Goal: Task Accomplishment & Management: Manage account settings

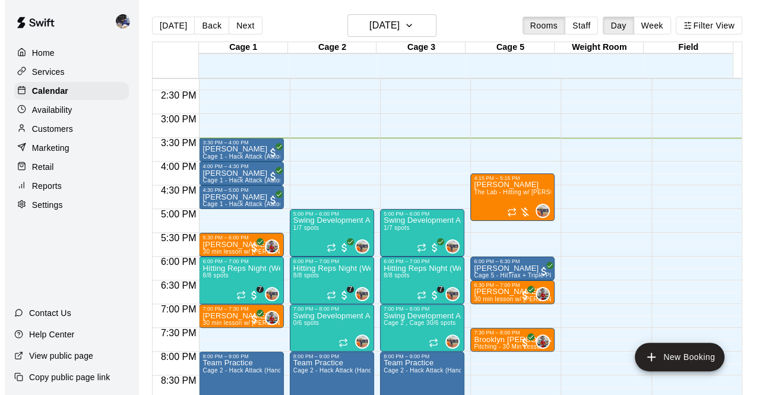
scroll to position [677, 0]
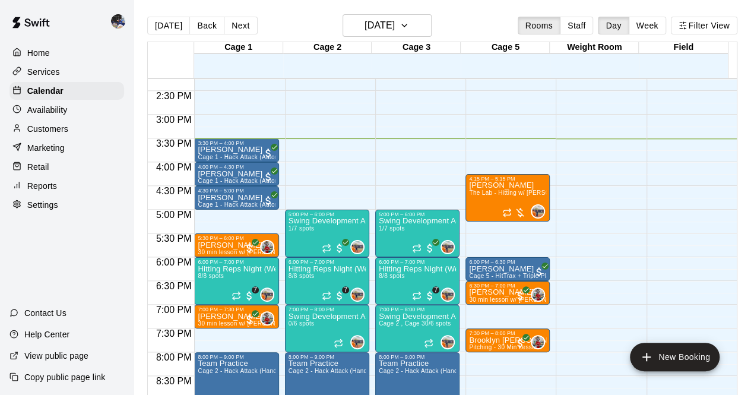
click at [324, 269] on p "Hitting Reps Night (Wednesdays 6-7pm)" at bounding box center [327, 269] width 77 height 0
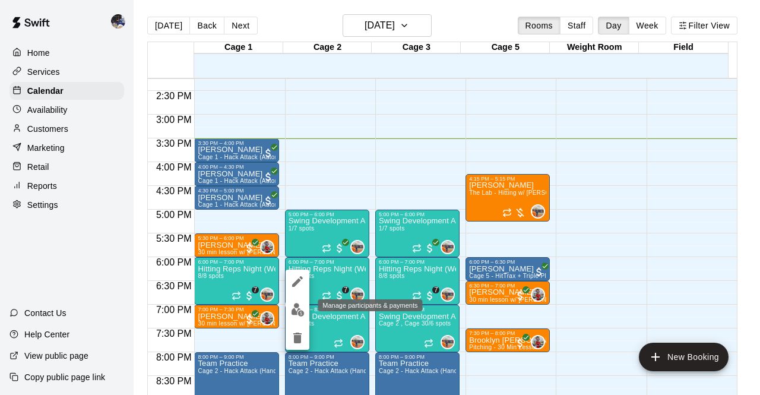
click at [300, 304] on img "edit" at bounding box center [298, 310] width 14 height 14
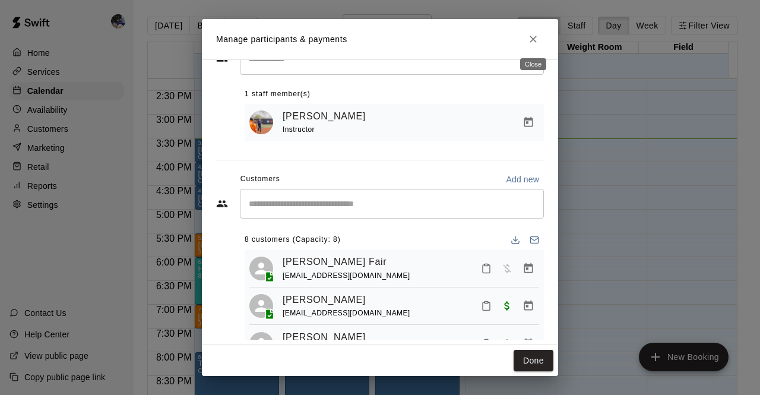
scroll to position [45, 0]
click at [530, 39] on icon "Close" at bounding box center [533, 39] width 12 height 12
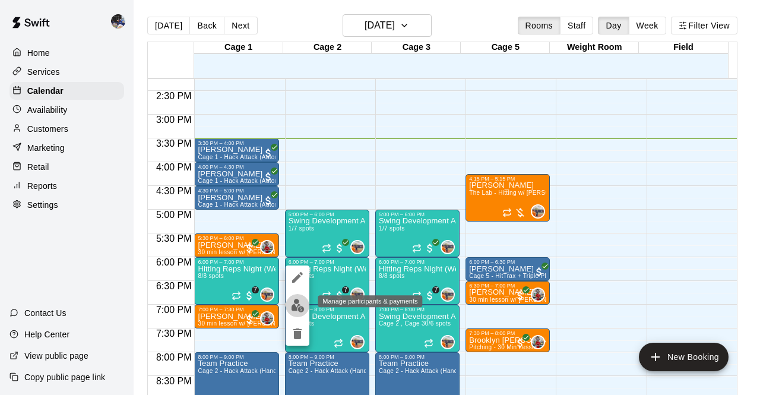
click at [297, 305] on img "edit" at bounding box center [298, 306] width 14 height 14
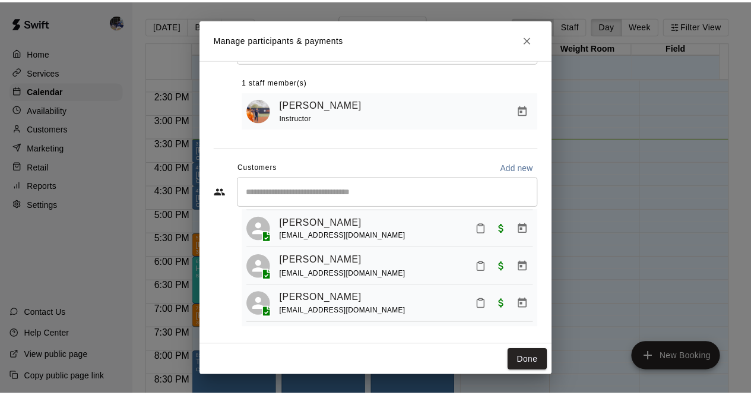
scroll to position [61, 0]
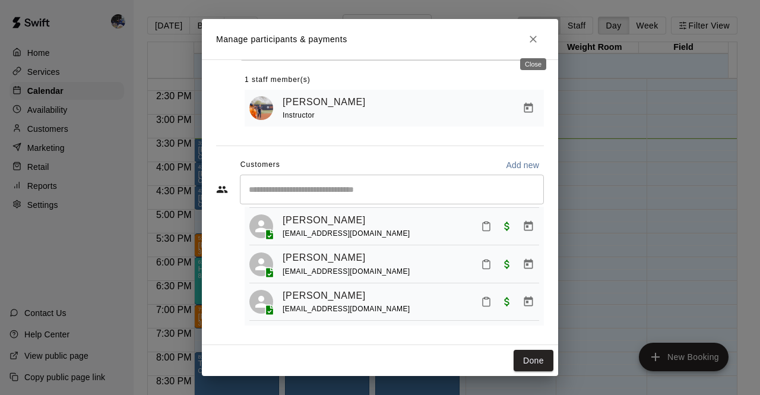
click at [536, 38] on icon "Close" at bounding box center [533, 39] width 12 height 12
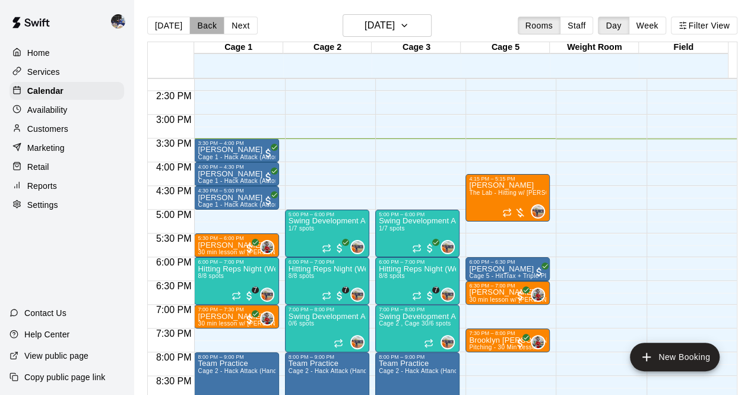
click at [202, 29] on button "Back" at bounding box center [206, 26] width 35 height 18
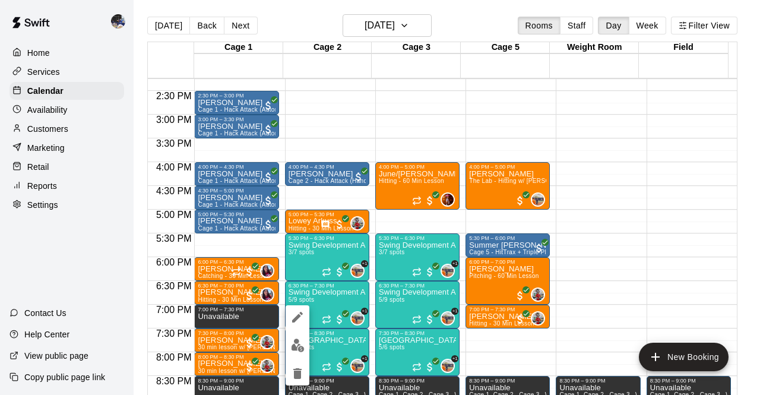
click at [464, 347] on div at bounding box center [380, 197] width 760 height 395
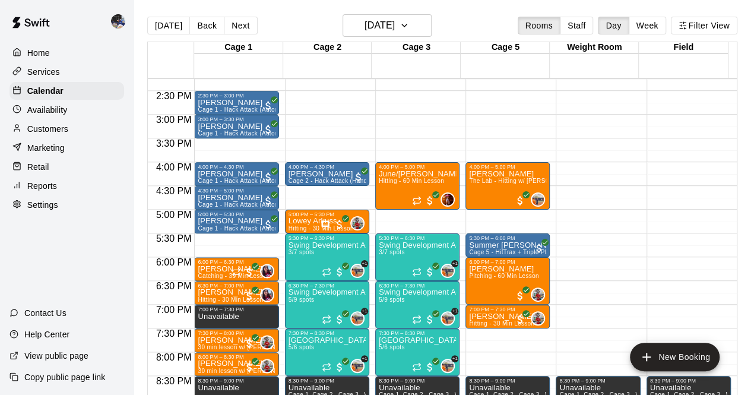
click at [228, 363] on p "[PERSON_NAME]" at bounding box center [236, 363] width 77 height 0
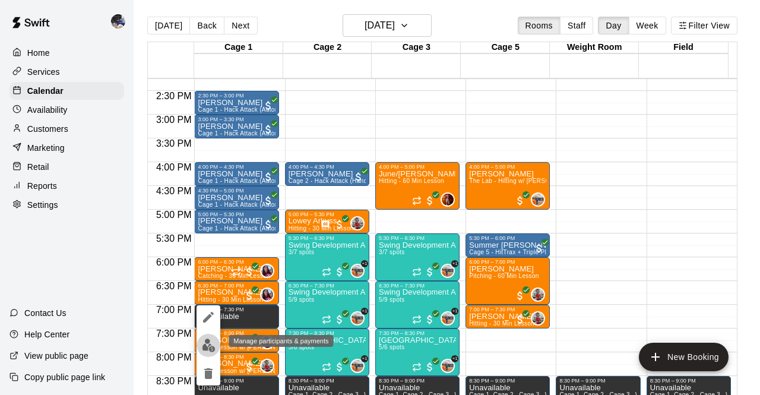
click at [210, 344] on img "edit" at bounding box center [209, 345] width 14 height 14
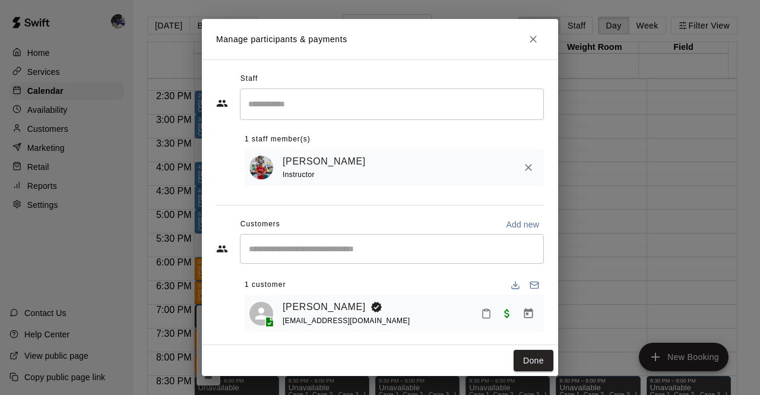
click at [328, 307] on link "[PERSON_NAME]" at bounding box center [324, 306] width 83 height 15
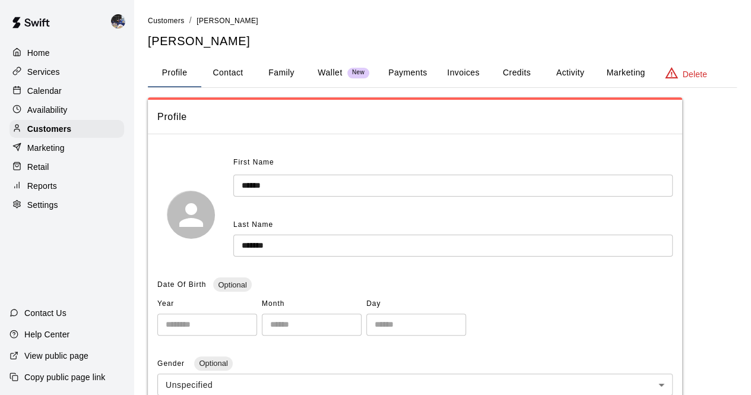
click at [278, 77] on button "Family" at bounding box center [281, 73] width 53 height 29
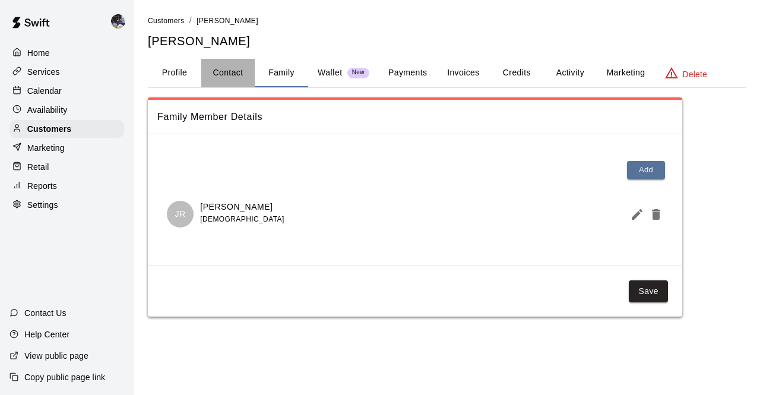
click at [241, 71] on button "Contact" at bounding box center [227, 73] width 53 height 29
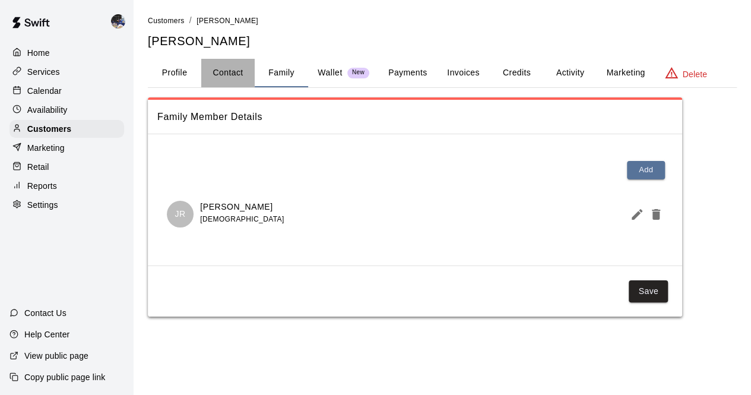
select select "**"
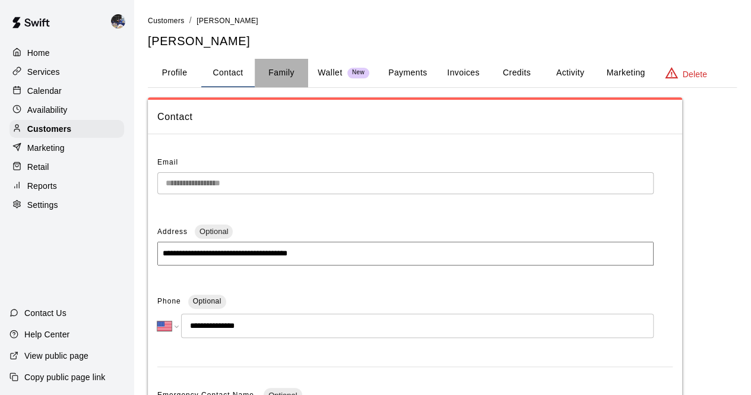
click at [270, 70] on button "Family" at bounding box center [281, 73] width 53 height 29
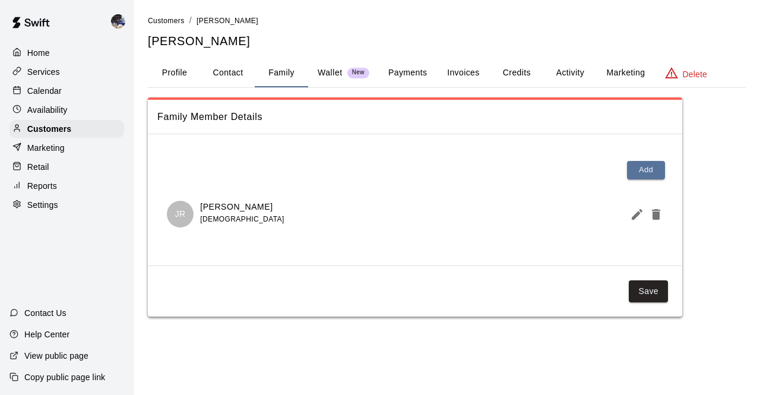
click at [240, 78] on button "Contact" at bounding box center [227, 73] width 53 height 29
select select "**"
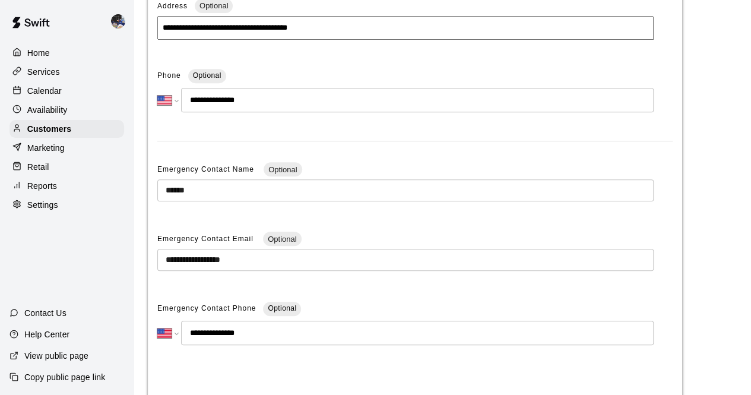
scroll to position [226, 0]
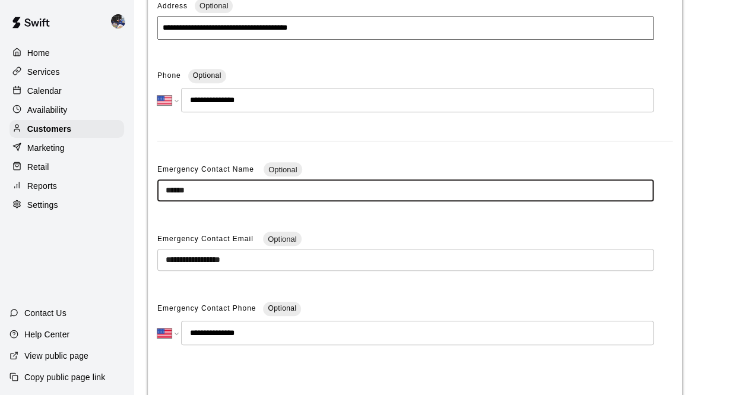
drag, startPoint x: 220, startPoint y: 191, endPoint x: 165, endPoint y: 190, distance: 55.2
click at [165, 190] on input "******" at bounding box center [405, 190] width 496 height 22
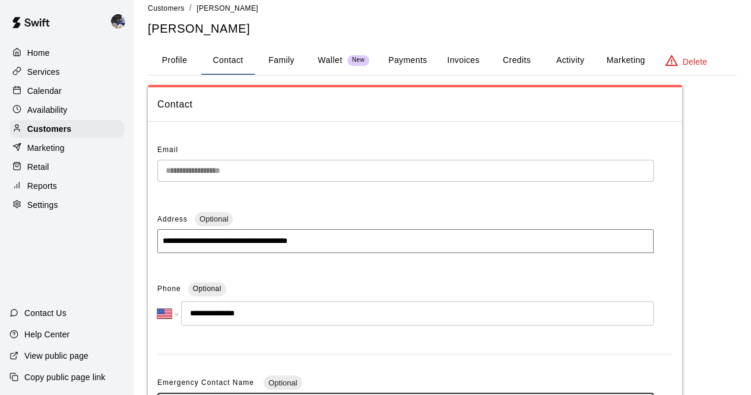
scroll to position [0, 0]
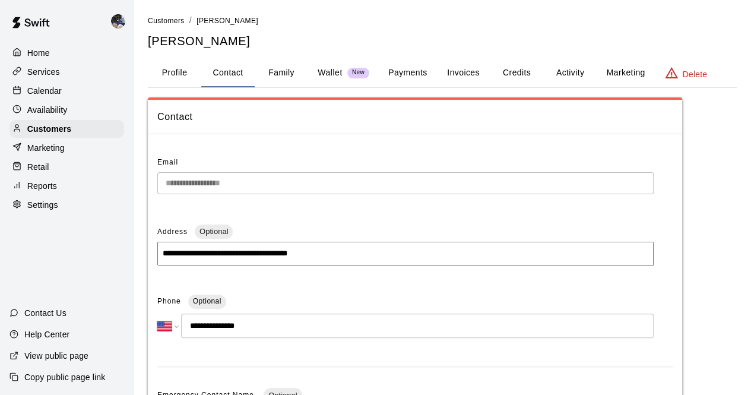
click at [57, 75] on p "Services" at bounding box center [43, 72] width 33 height 12
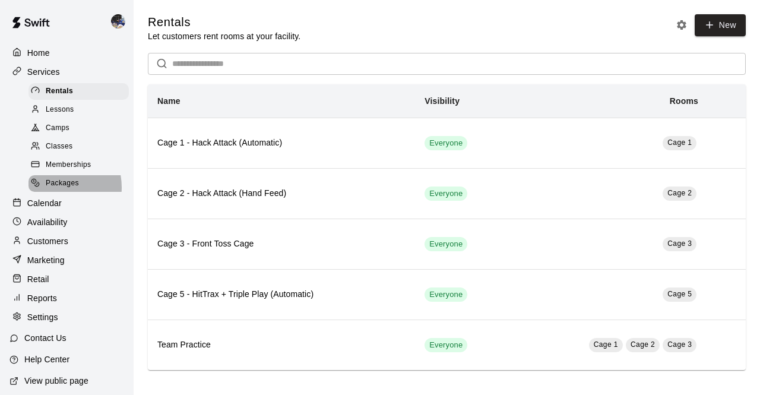
click at [51, 189] on span "Packages" at bounding box center [62, 184] width 33 height 12
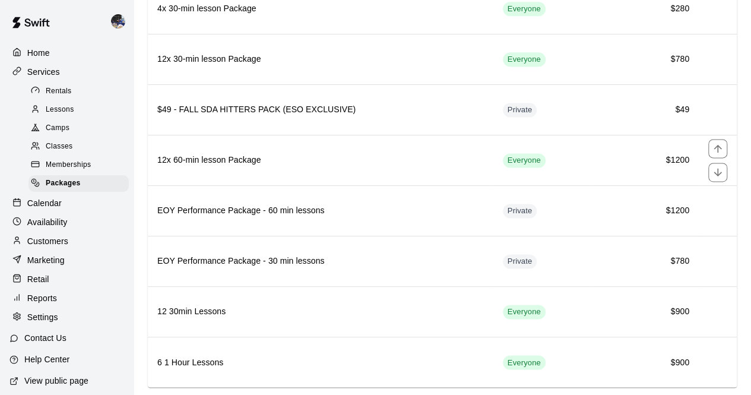
scroll to position [797, 0]
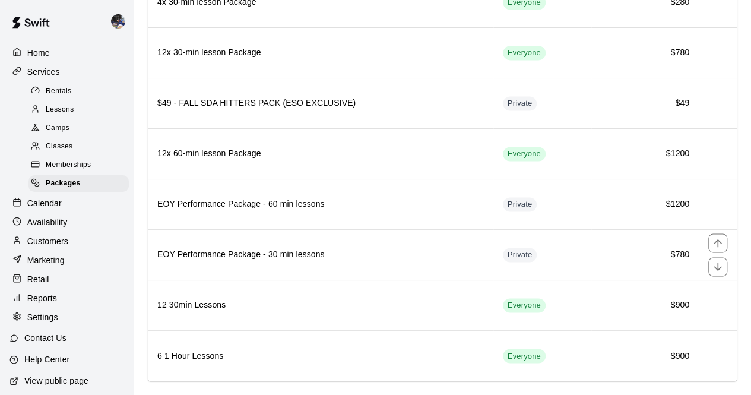
click at [287, 248] on h6 "EOY Performance Package - 30 min lessons" at bounding box center [320, 254] width 327 height 13
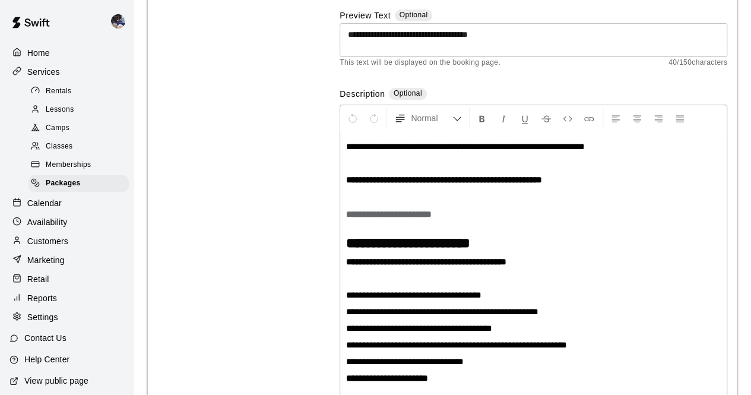
scroll to position [188, 0]
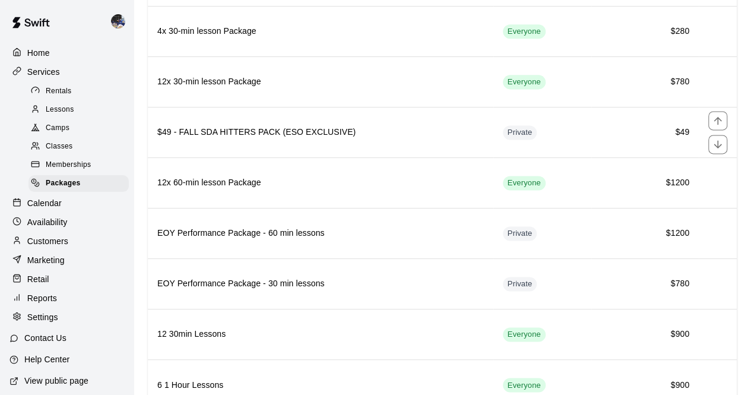
scroll to position [797, 0]
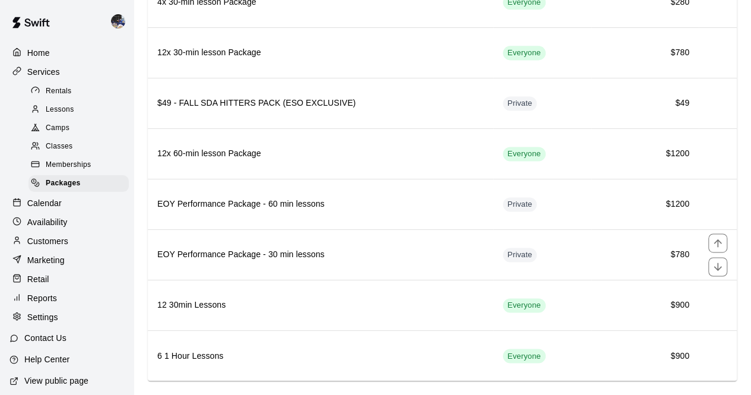
click at [268, 245] on th "EOY Performance Package - 30 min lessons" at bounding box center [321, 254] width 346 height 50
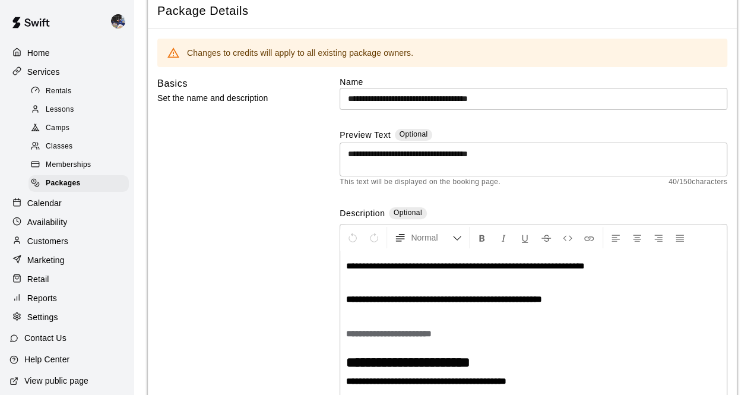
scroll to position [69, 0]
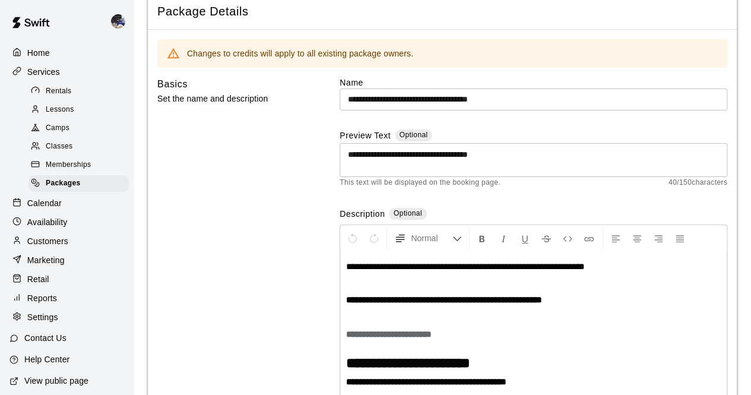
click at [393, 334] on strong "**********" at bounding box center [389, 334] width 86 height 9
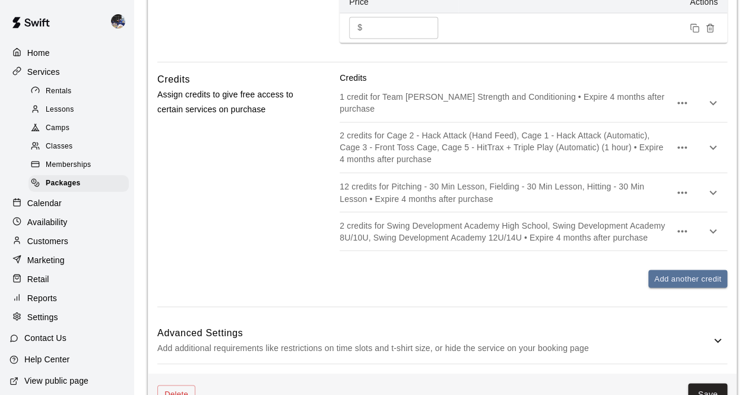
scroll to position [987, 0]
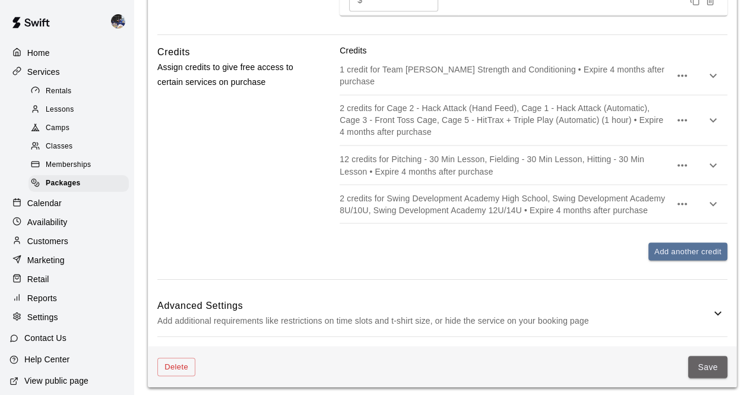
click at [699, 362] on button "Save" at bounding box center [707, 367] width 39 height 22
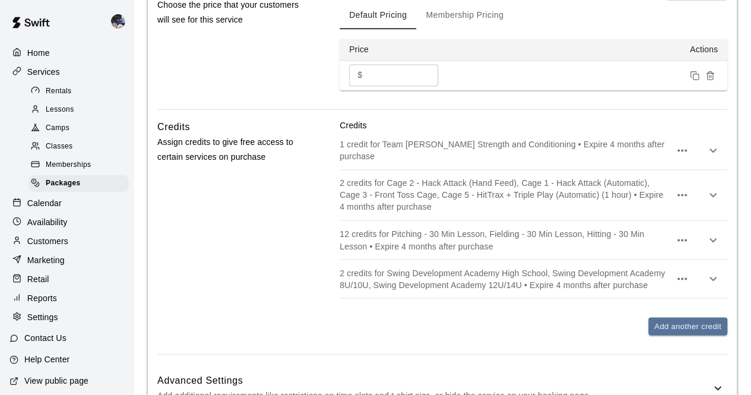
scroll to position [720, 0]
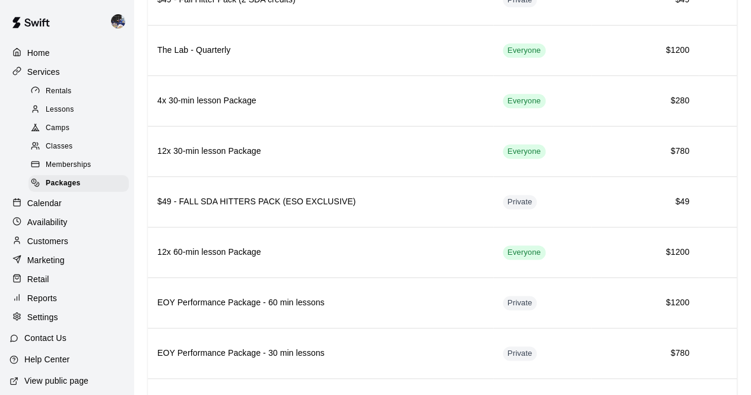
scroll to position [797, 0]
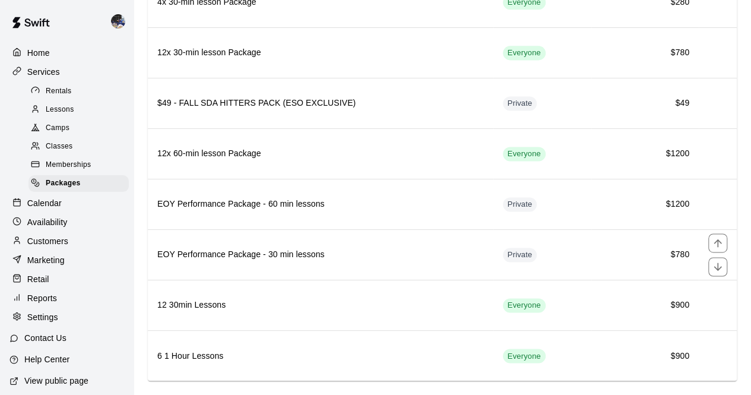
click at [401, 248] on th "EOY Performance Package - 30 min lessons" at bounding box center [321, 254] width 346 height 50
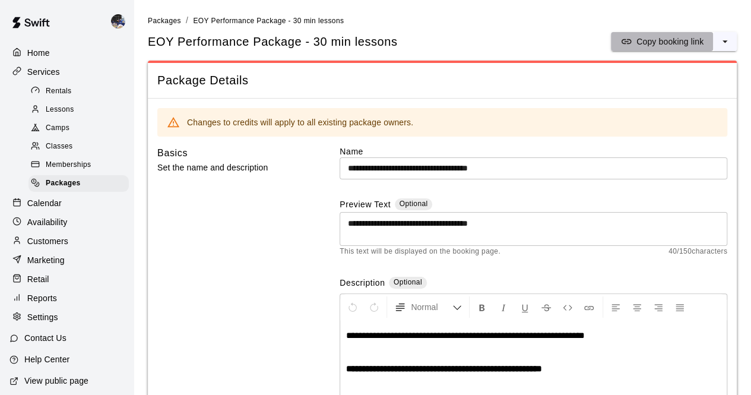
click at [650, 38] on p "Copy booking link" at bounding box center [670, 42] width 67 height 12
click at [53, 206] on p "Calendar" at bounding box center [44, 203] width 34 height 12
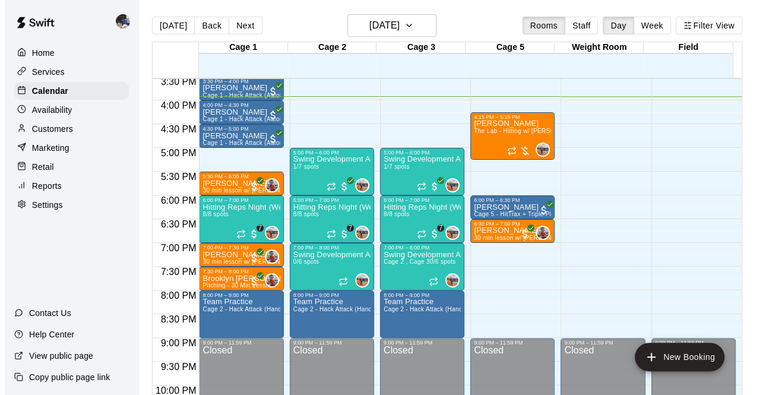
scroll to position [738, 0]
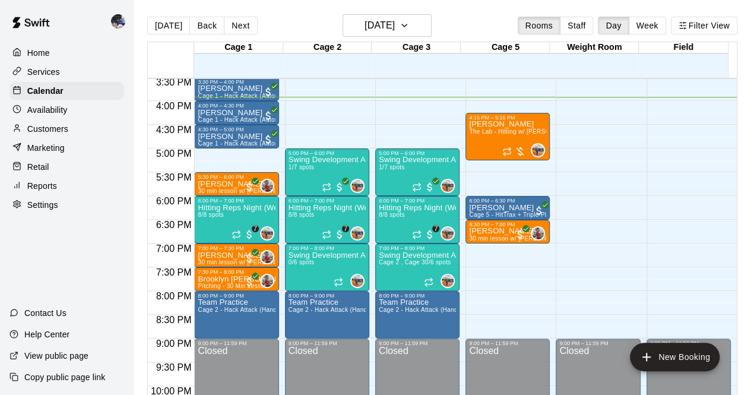
click at [323, 216] on div "Hitting Reps Night (Wednesdays 6-7pm) 8/8 spots" at bounding box center [327, 401] width 77 height 395
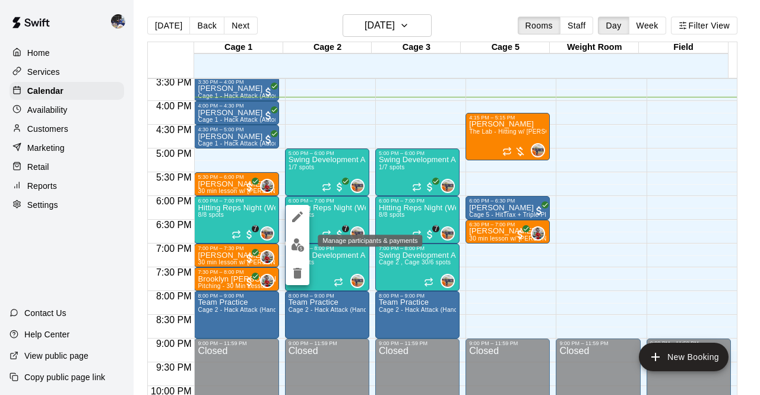
click at [300, 242] on img "edit" at bounding box center [298, 245] width 14 height 14
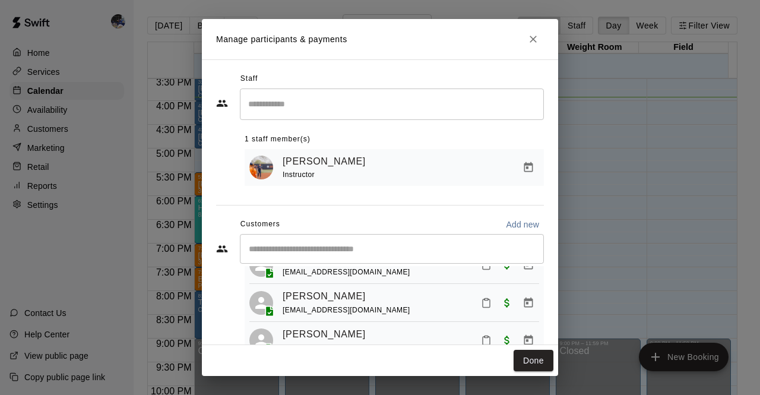
scroll to position [23, 0]
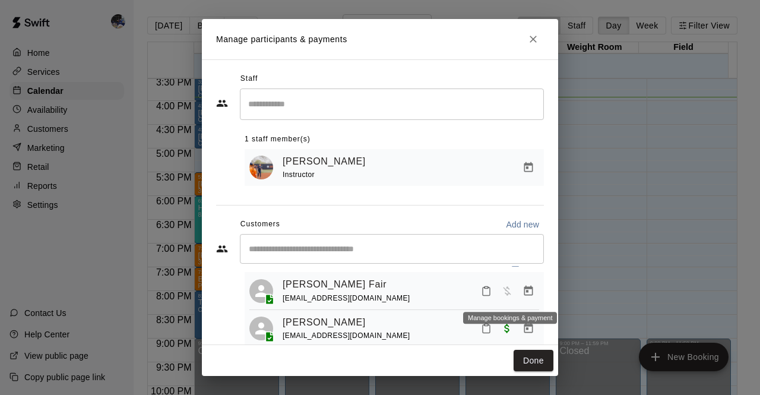
click at [524, 292] on icon "Manage bookings & payment" at bounding box center [528, 290] width 9 height 10
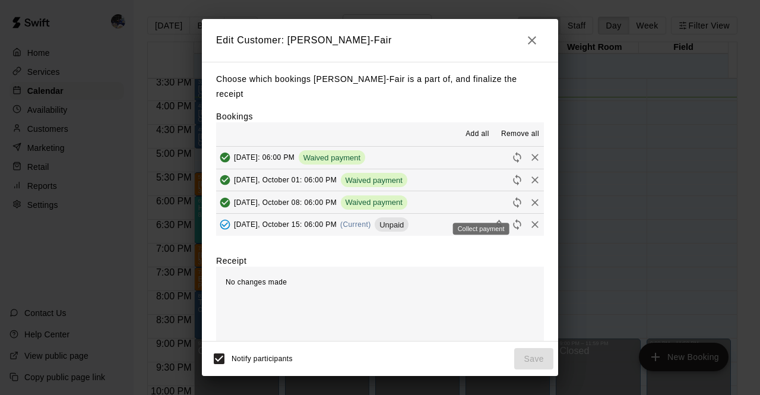
click at [493, 219] on icon "Collect payment" at bounding box center [499, 225] width 12 height 12
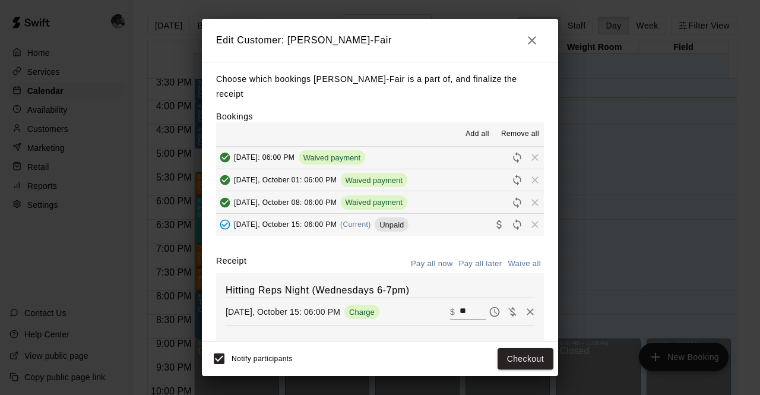
click at [518, 255] on button "Waive all" at bounding box center [524, 264] width 39 height 18
type input "*"
click at [539, 353] on button "Save" at bounding box center [533, 359] width 39 height 22
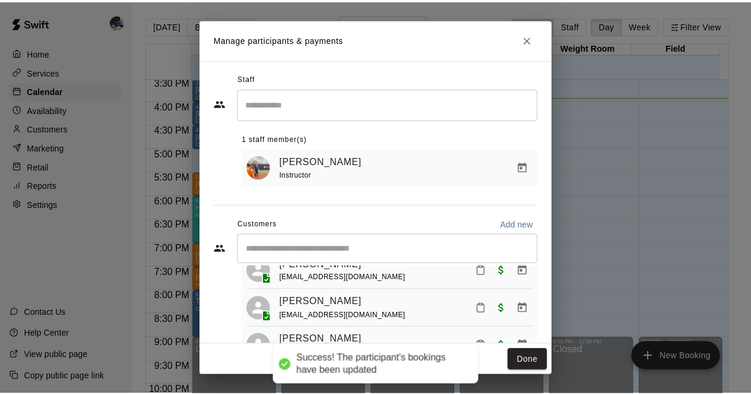
scroll to position [156, 0]
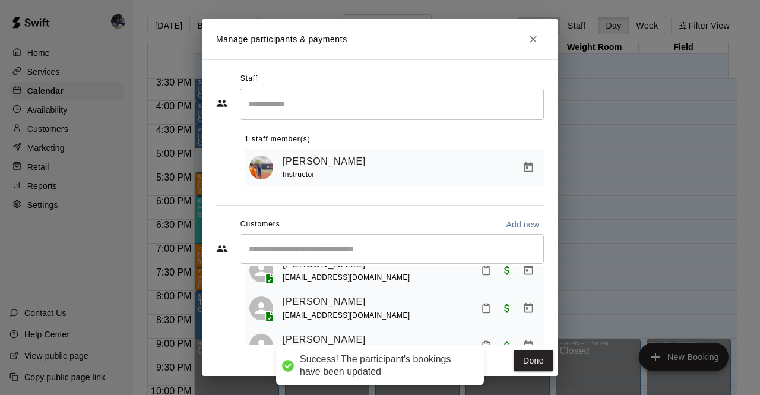
click at [537, 356] on button "Done" at bounding box center [534, 361] width 40 height 22
